Goal: Use online tool/utility

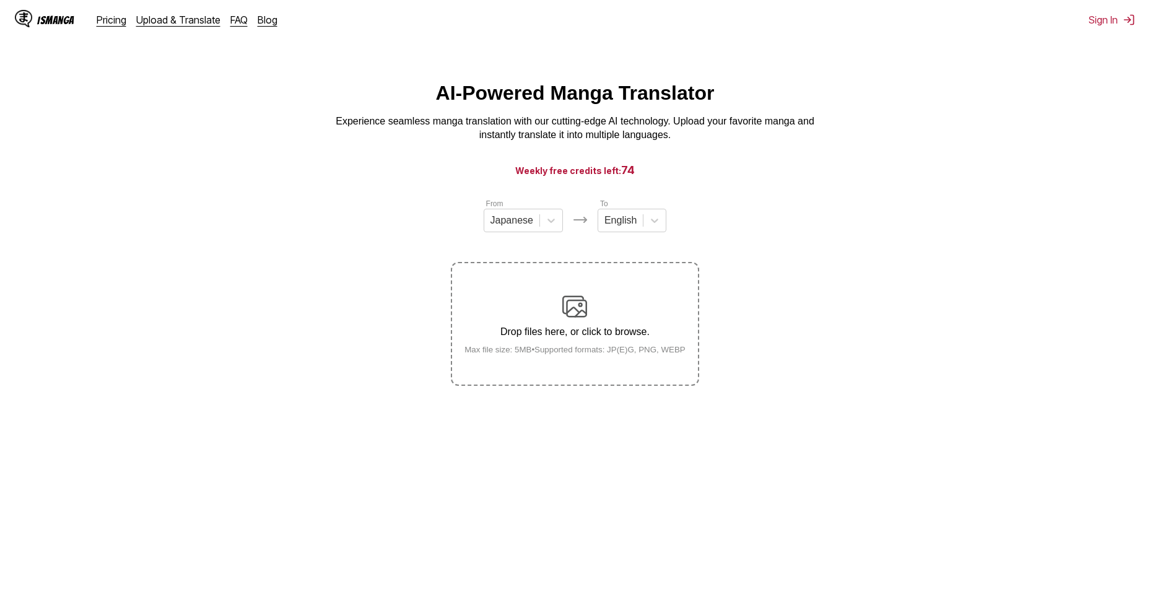
drag, startPoint x: 0, startPoint y: 0, endPoint x: 587, endPoint y: 315, distance: 666.6
click at [587, 315] on img at bounding box center [574, 306] width 25 height 25
click at [0, 0] on input "Drop files here, or click to browse. Max file size: 5MB • Supported formats: JP…" at bounding box center [0, 0] width 0 height 0
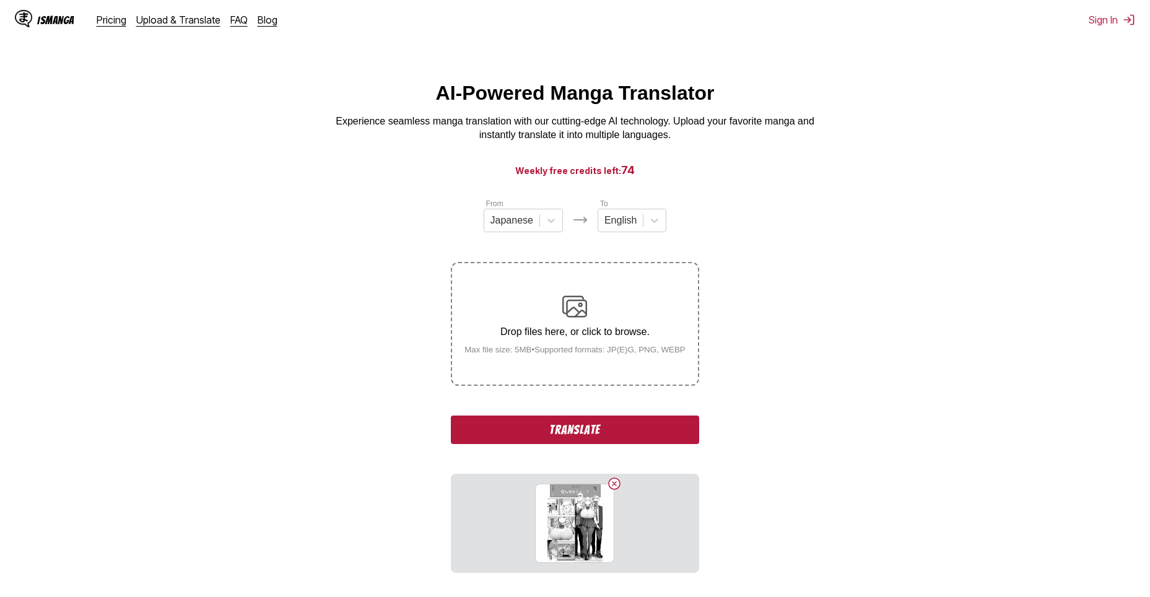
click at [641, 431] on button "Translate" at bounding box center [575, 430] width 248 height 28
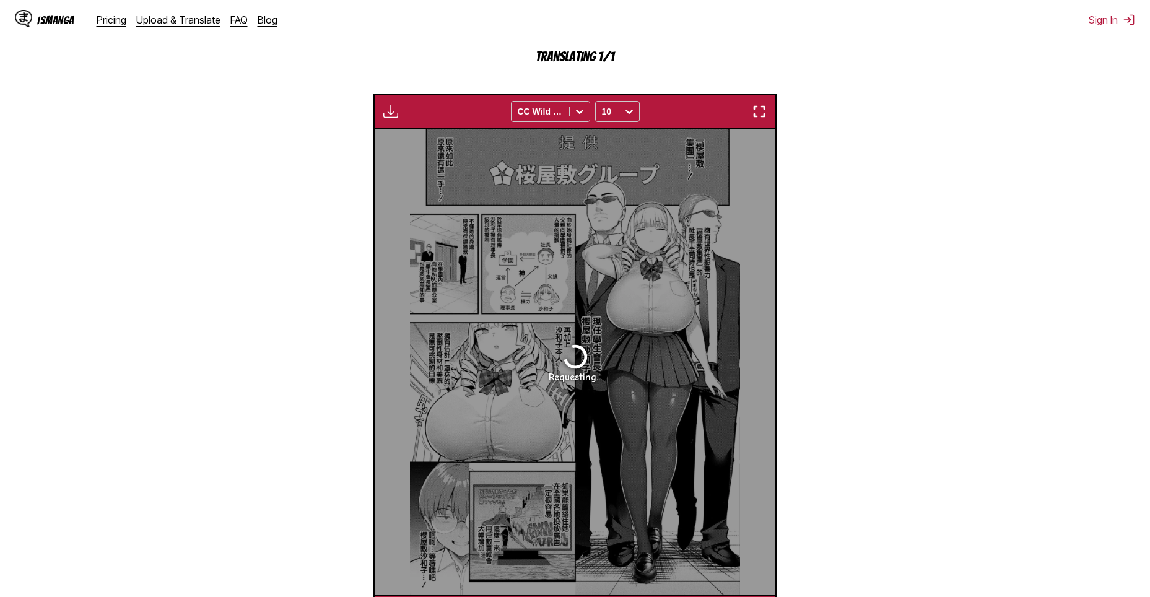
scroll to position [428, 0]
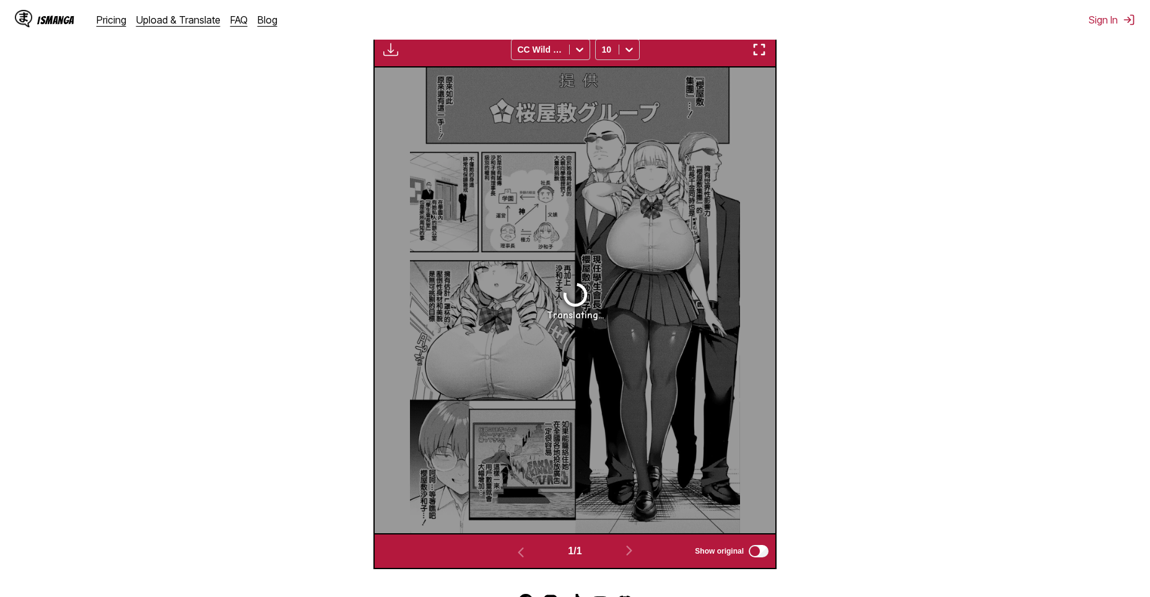
click at [754, 43] on button "button" at bounding box center [759, 50] width 22 height 16
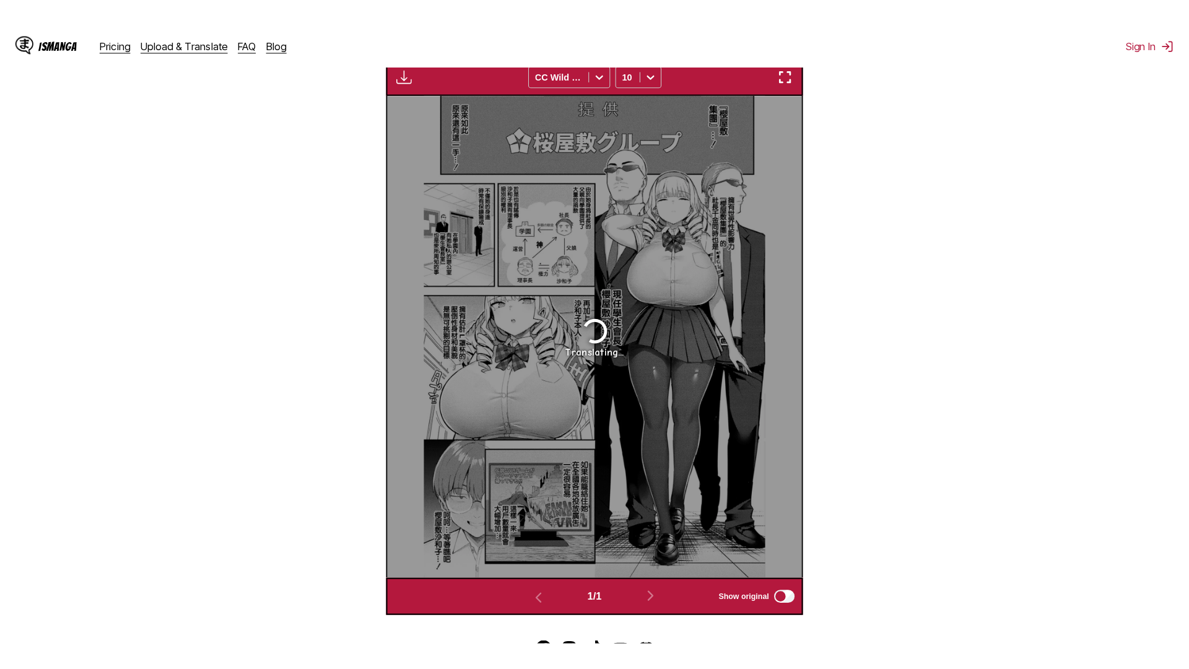
scroll to position [130, 0]
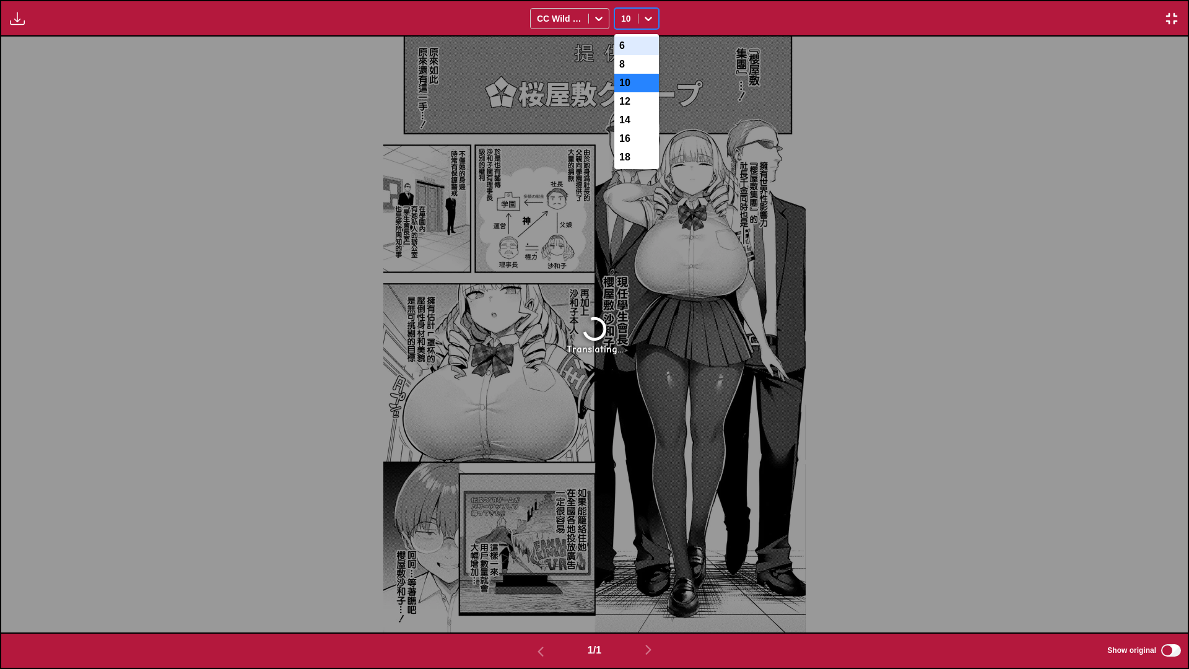
click at [649, 12] on icon at bounding box center [648, 18] width 12 height 12
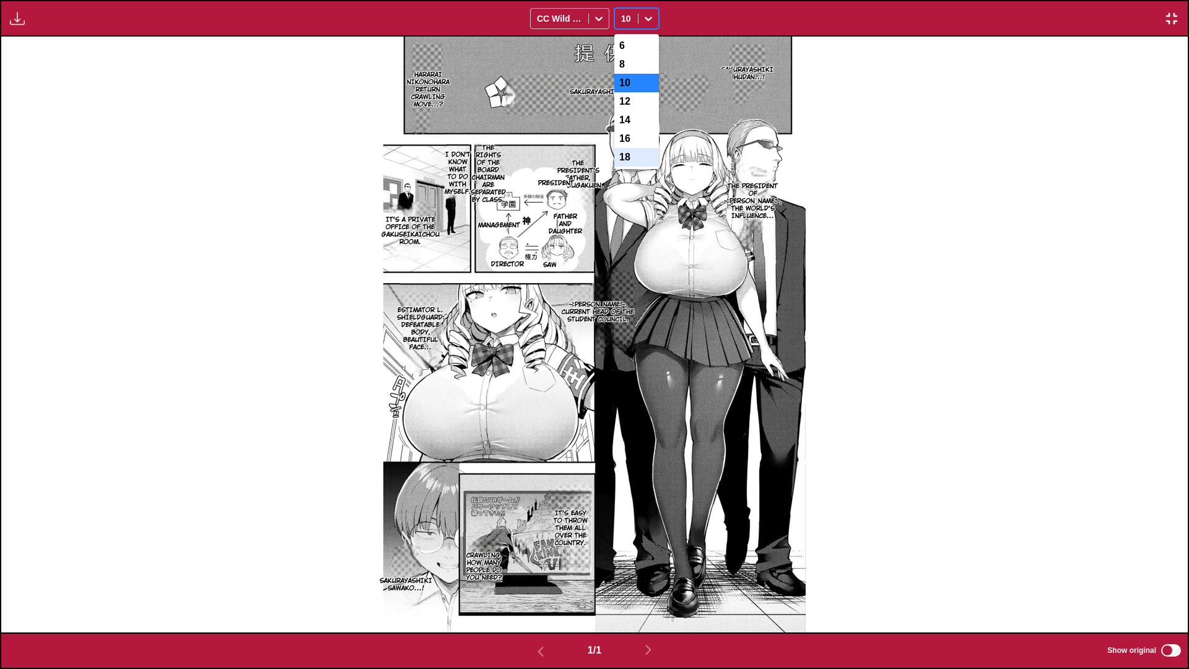
click at [631, 167] on div "18" at bounding box center [637, 157] width 45 height 19
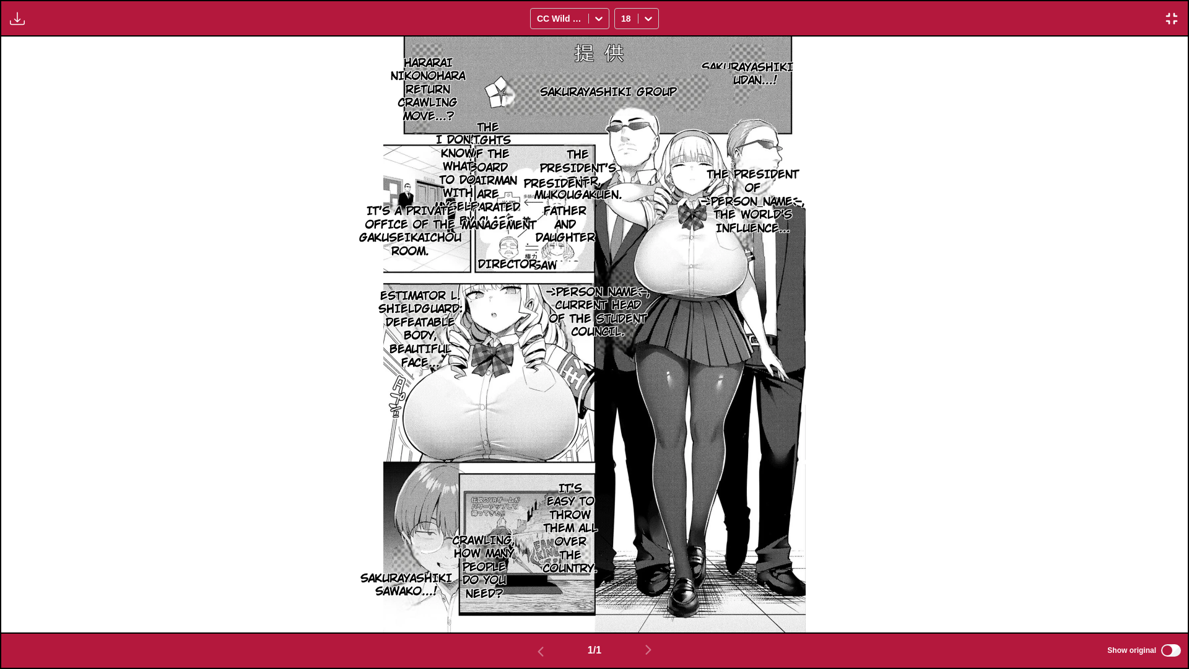
click at [771, 200] on p "The president of [PERSON_NAME], the world's influence..." at bounding box center [753, 201] width 109 height 72
click at [828, 158] on icon "close-tooltip" at bounding box center [832, 156] width 9 height 9
click at [729, 304] on img at bounding box center [594, 335] width 422 height 596
click at [631, 15] on div at bounding box center [626, 18] width 11 height 12
click at [628, 44] on div "6" at bounding box center [637, 46] width 45 height 19
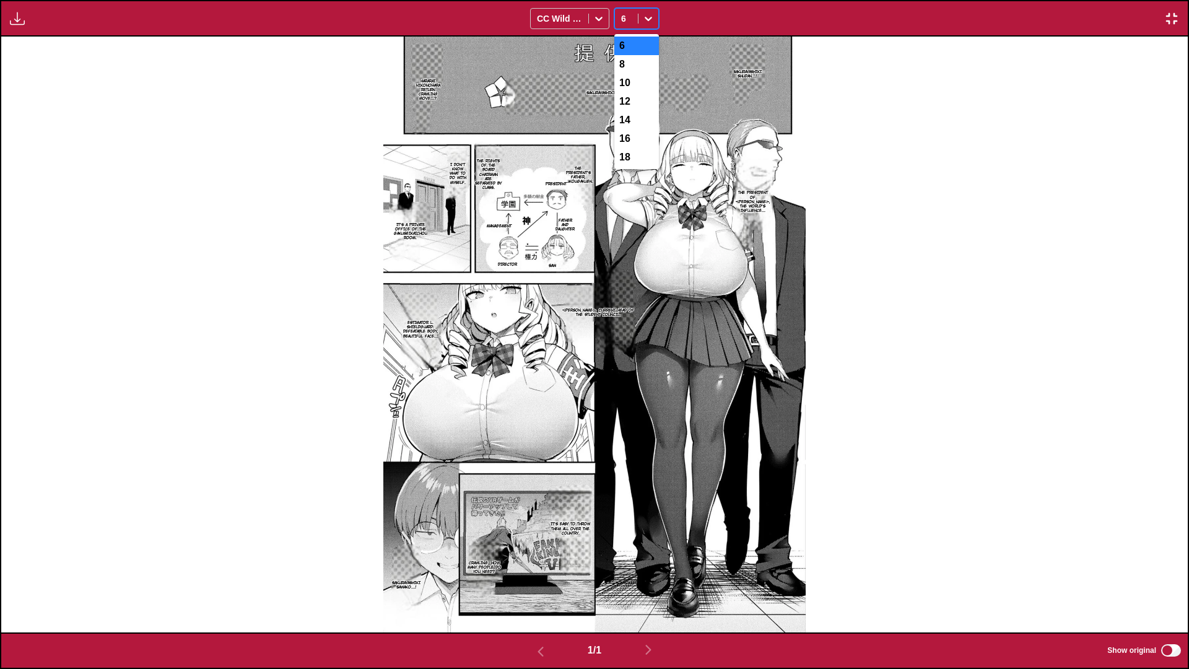
click at [629, 14] on div at bounding box center [626, 18] width 11 height 12
click at [628, 90] on div "10" at bounding box center [637, 83] width 45 height 19
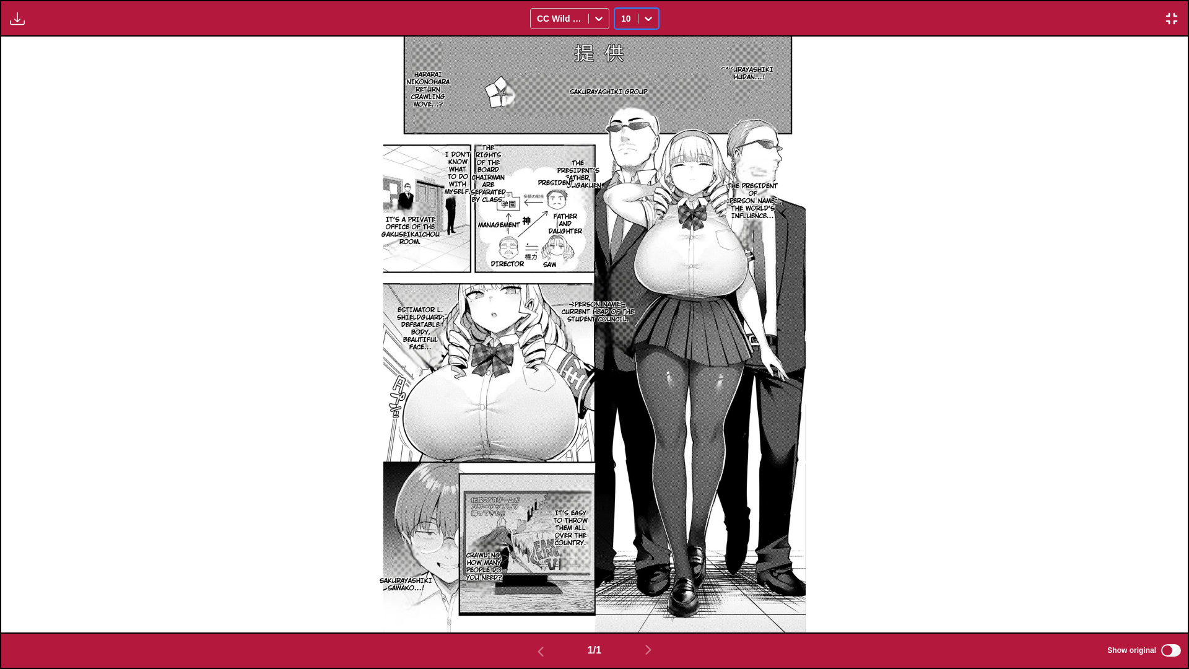
click at [566, 178] on p "President" at bounding box center [556, 183] width 41 height 12
click at [594, 307] on p "[PERSON_NAME], current head of the student council." at bounding box center [598, 312] width 84 height 27
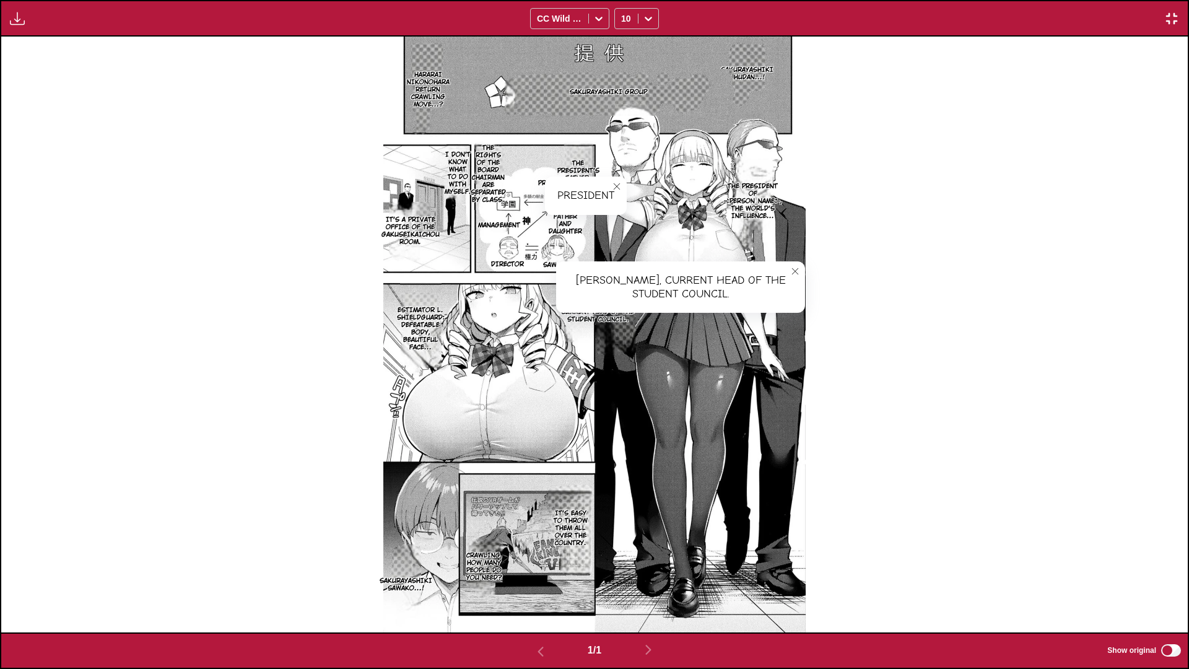
click at [414, 325] on p "Estimator L. Shieldguard: Defeatable body, beautiful face..." at bounding box center [421, 329] width 53 height 50
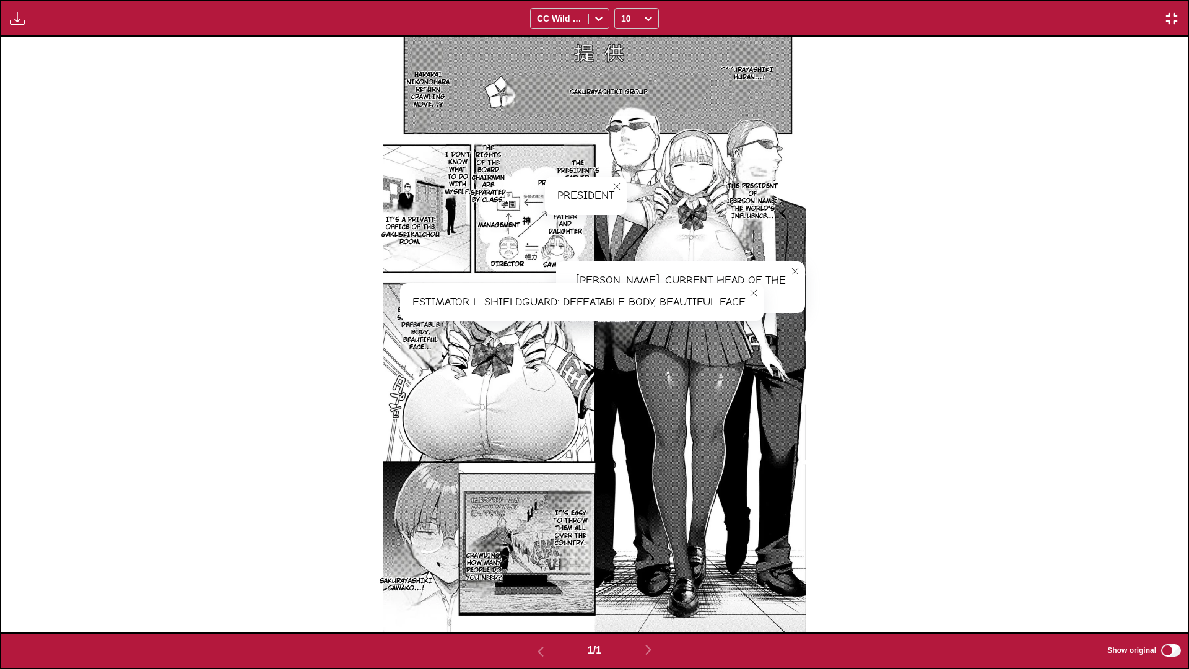
click at [413, 339] on p "Estimator L. Shieldguard: Defeatable body, beautiful face..." at bounding box center [421, 329] width 53 height 50
click at [756, 292] on icon "close-tooltip" at bounding box center [753, 293] width 6 height 6
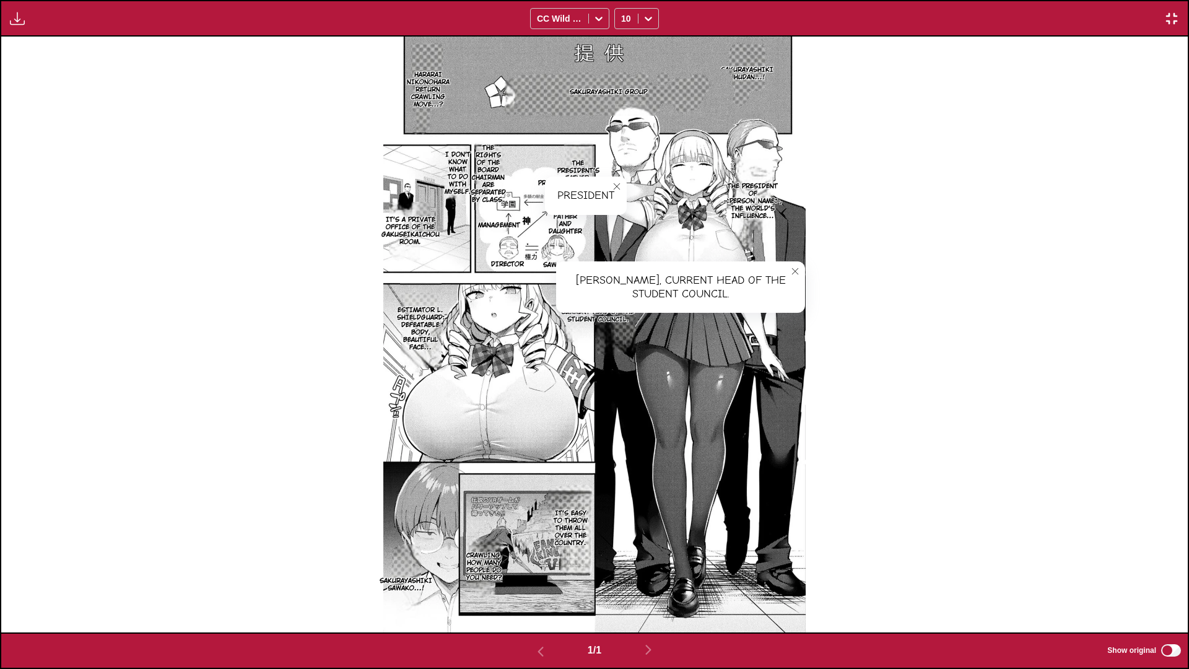
click at [794, 273] on icon "close-tooltip" at bounding box center [795, 271] width 6 height 6
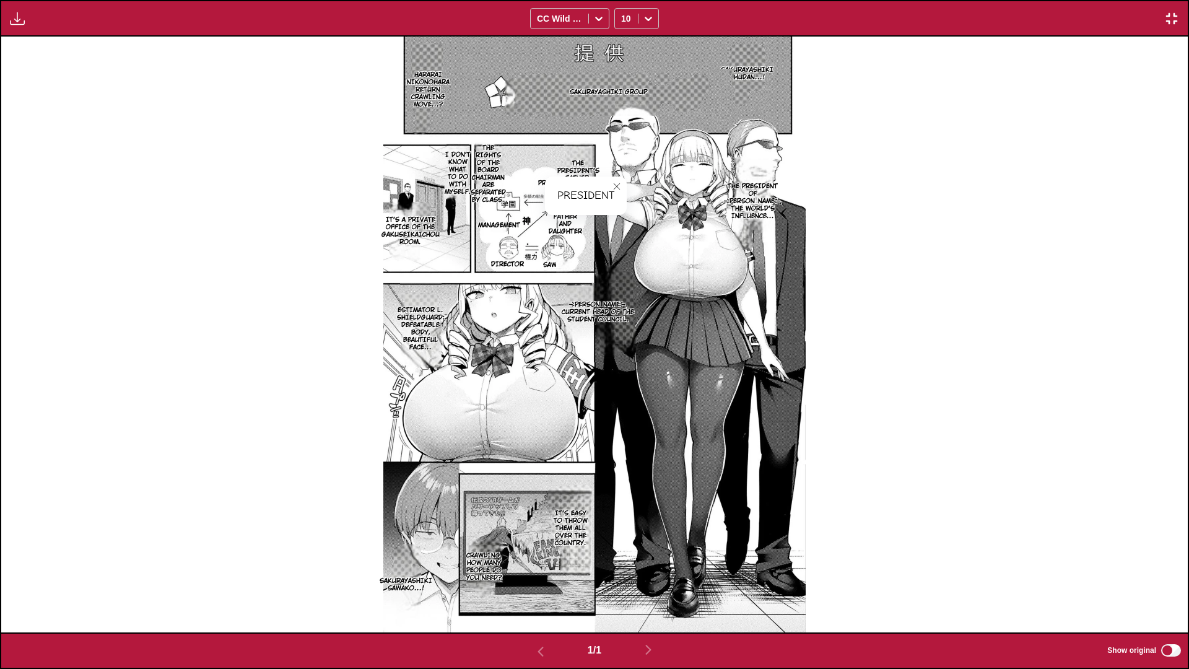
click at [1150, 11] on img "button" at bounding box center [1172, 18] width 15 height 15
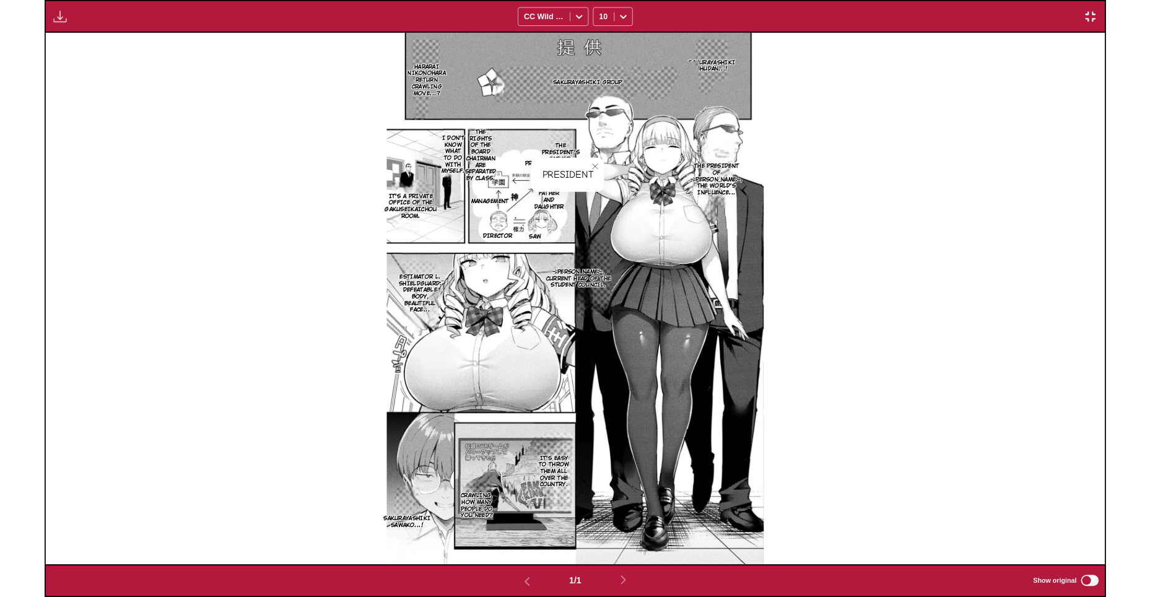
scroll to position [322, 0]
